Goal: Find specific page/section: Find specific page/section

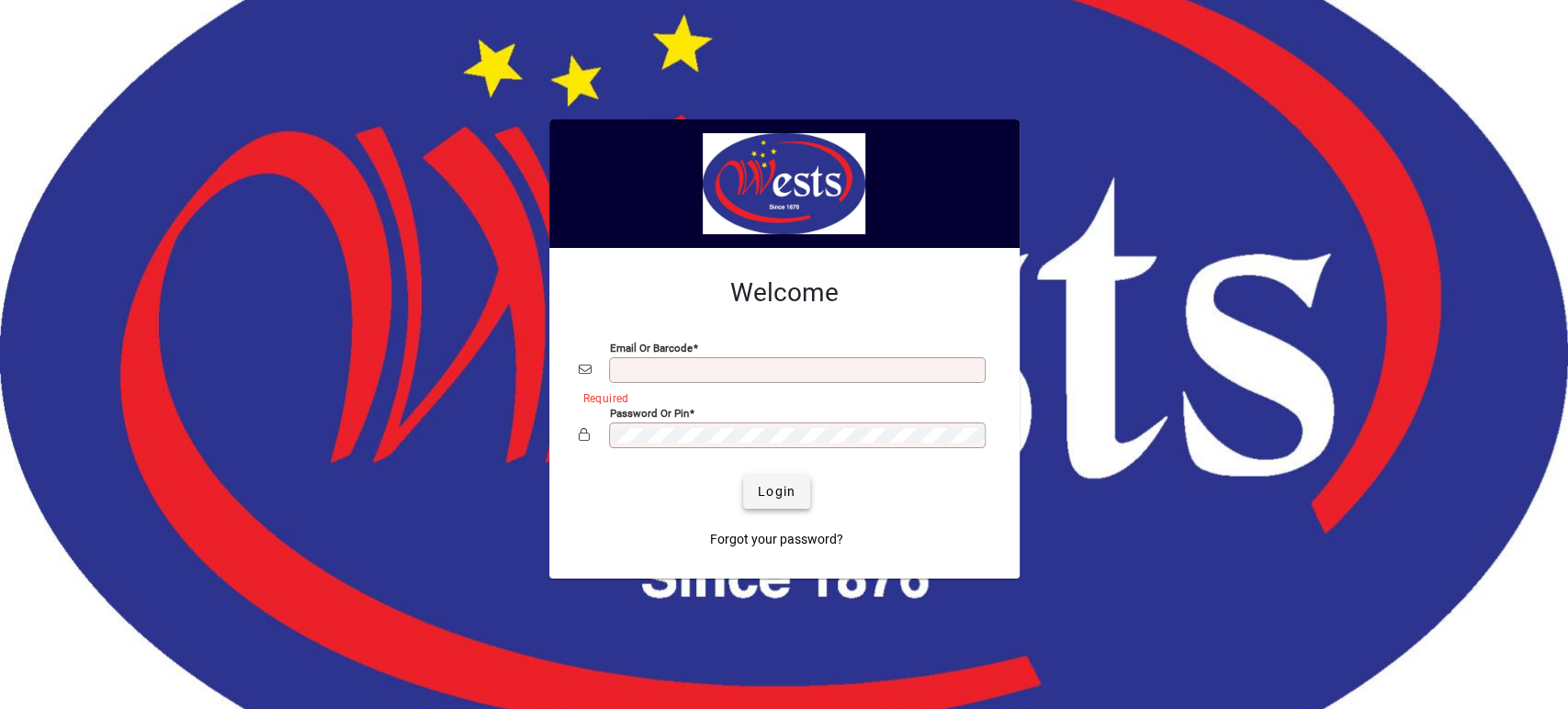
type input "**********"
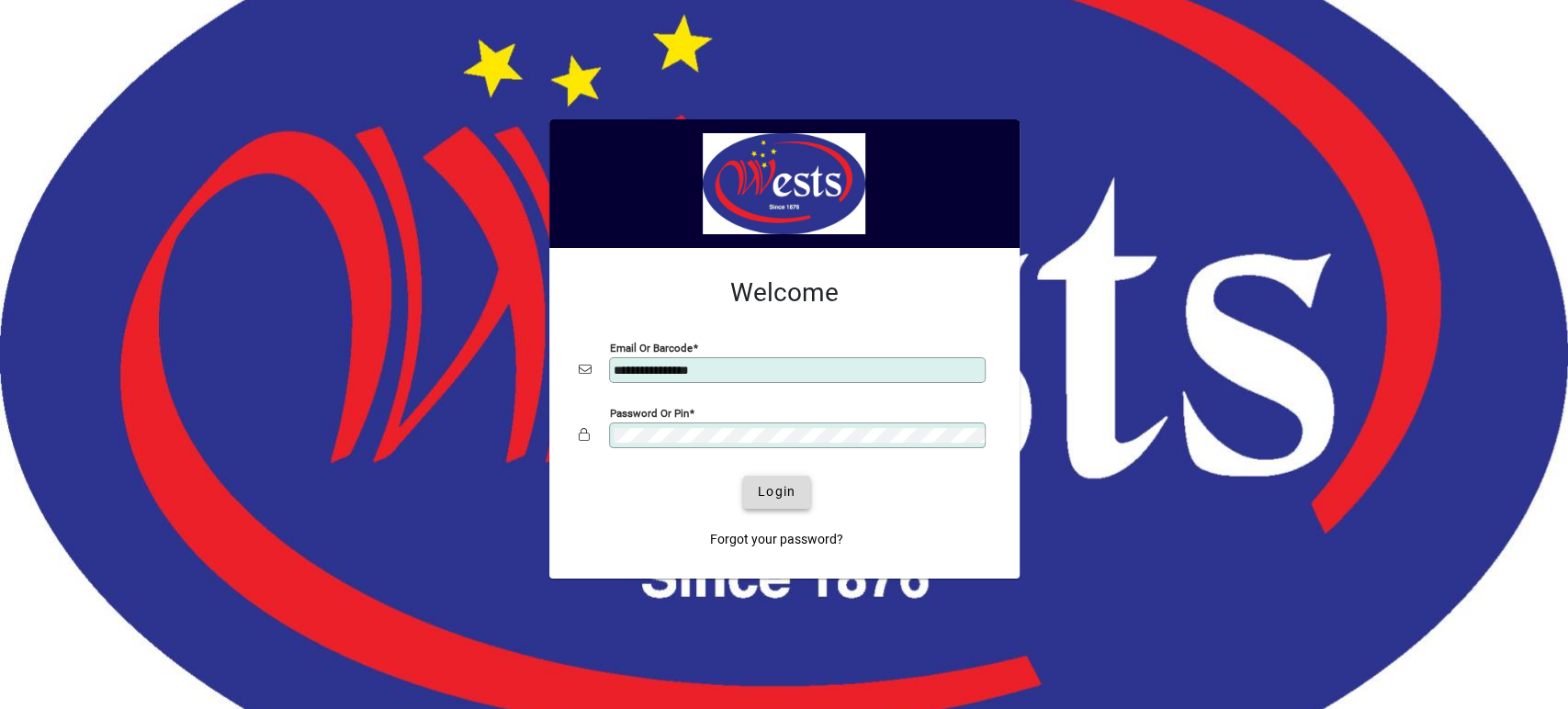
click at [764, 492] on span "Login" at bounding box center [777, 491] width 38 height 19
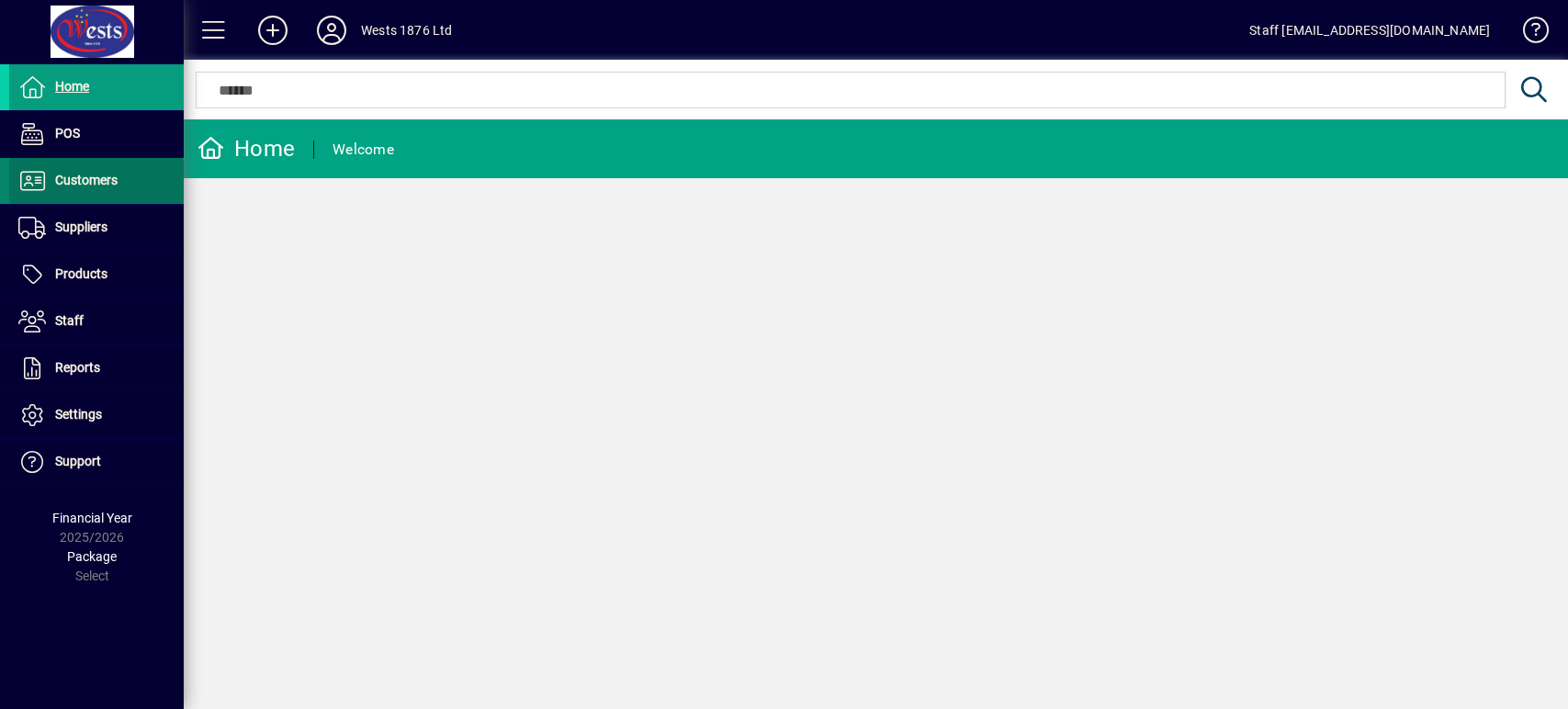
click at [170, 176] on span at bounding box center [96, 181] width 174 height 44
